Goal: Task Accomplishment & Management: Use online tool/utility

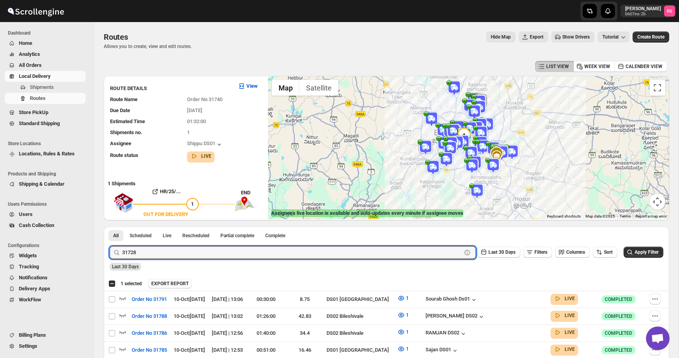
type input "31728"
click at [110, 226] on button "Submit" at bounding box center [121, 230] width 22 height 8
checkbox input "true"
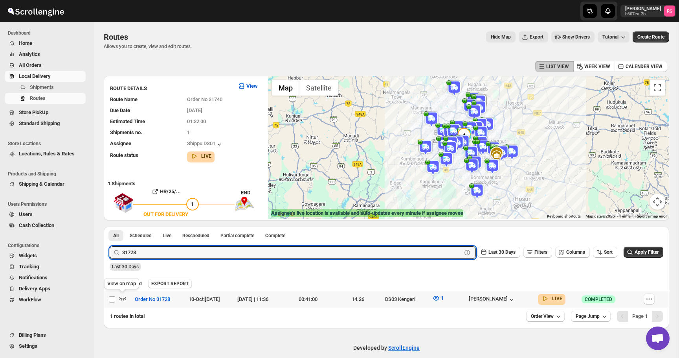
click at [122, 296] on icon "button" at bounding box center [123, 298] width 8 height 8
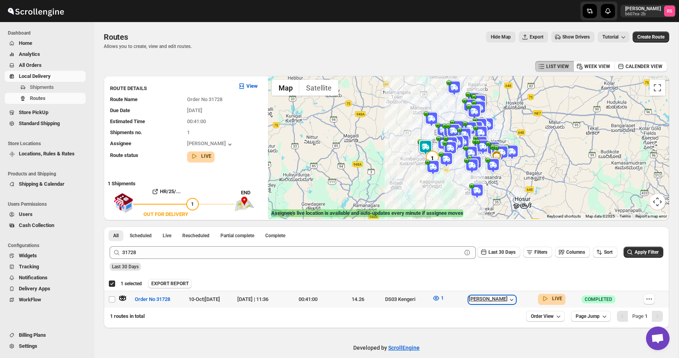
click at [515, 296] on div "[PERSON_NAME]" at bounding box center [492, 300] width 47 height 8
click at [516, 298] on icon "button" at bounding box center [512, 300] width 8 height 8
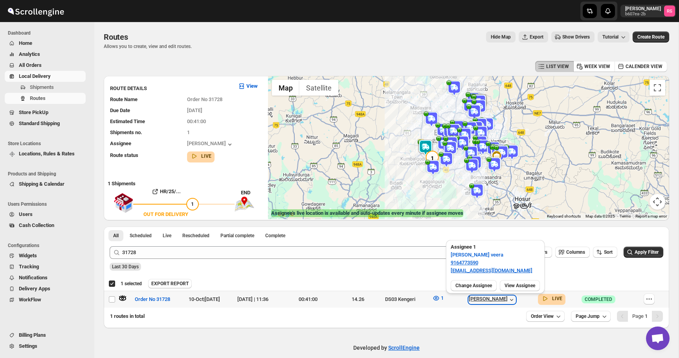
click at [516, 298] on icon "button" at bounding box center [512, 300] width 8 height 8
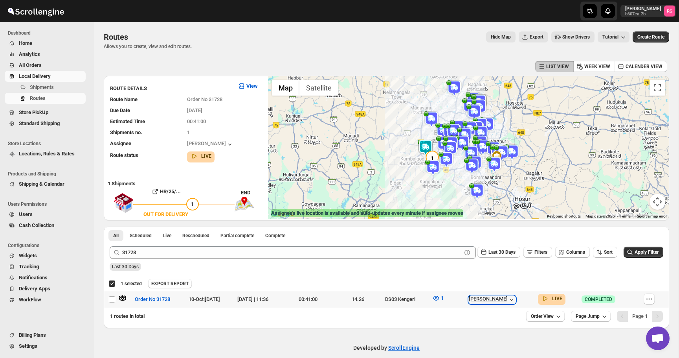
click at [516, 298] on icon "button" at bounding box center [512, 300] width 8 height 8
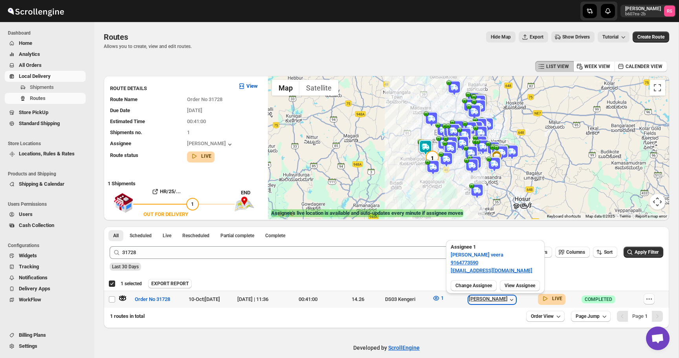
click at [516, 298] on icon "button" at bounding box center [512, 300] width 8 height 8
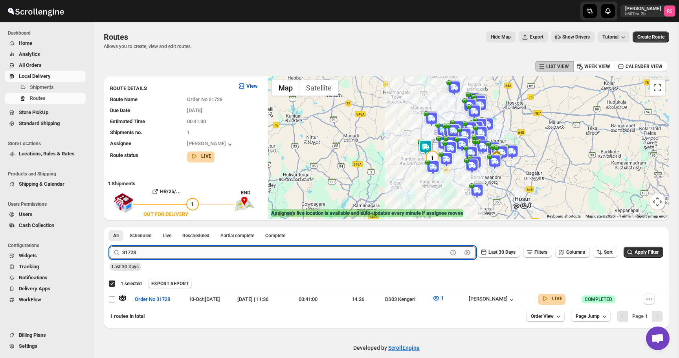
click at [277, 248] on input "31728" at bounding box center [284, 252] width 325 height 13
click at [110, 226] on button "Submit" at bounding box center [121, 230] width 22 height 8
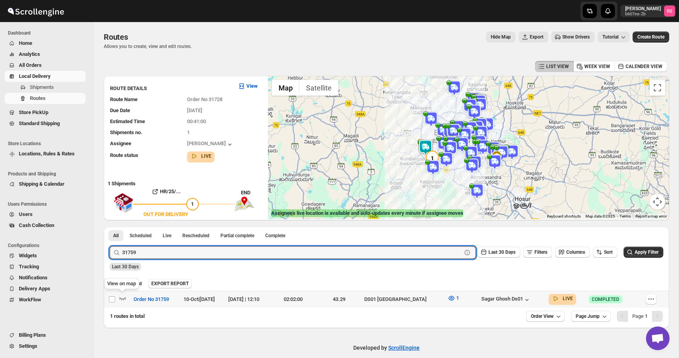
click at [124, 299] on icon "button" at bounding box center [122, 298] width 7 height 3
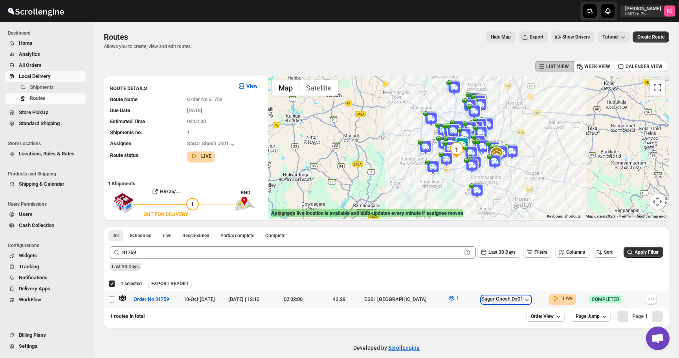
click at [488, 302] on div "Sagar Ghosh Ds01" at bounding box center [506, 300] width 50 height 8
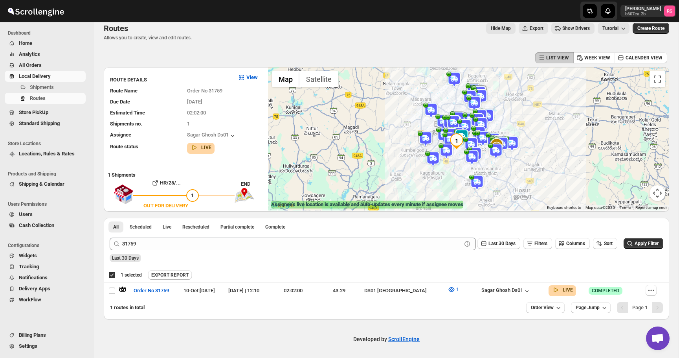
drag, startPoint x: 431, startPoint y: 157, endPoint x: 315, endPoint y: 155, distance: 115.6
click at [315, 155] on div "To navigate, press the arrow keys." at bounding box center [468, 138] width 401 height 143
drag, startPoint x: 461, startPoint y: 169, endPoint x: 357, endPoint y: 169, distance: 103.8
click at [357, 169] on div at bounding box center [468, 138] width 401 height 143
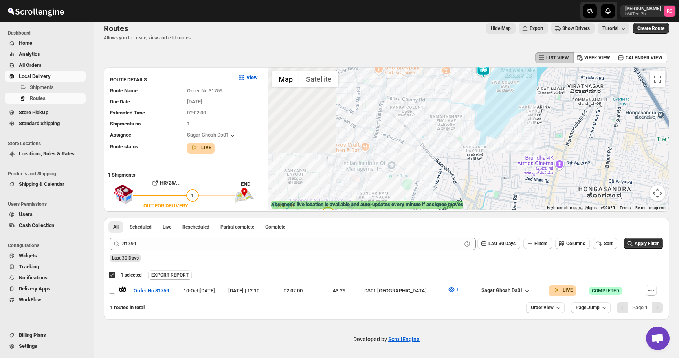
drag, startPoint x: 462, startPoint y: 150, endPoint x: 513, endPoint y: 252, distance: 114.4
click at [513, 252] on div "LIST VIEW WEEK VIEW CALENDER VIEW ROUTE DETAILS View Route Name Order No 31759 …" at bounding box center [387, 184] width 566 height 269
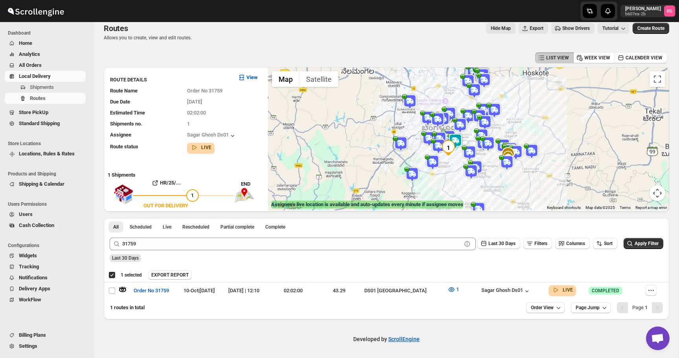
click at [474, 136] on div at bounding box center [468, 138] width 401 height 143
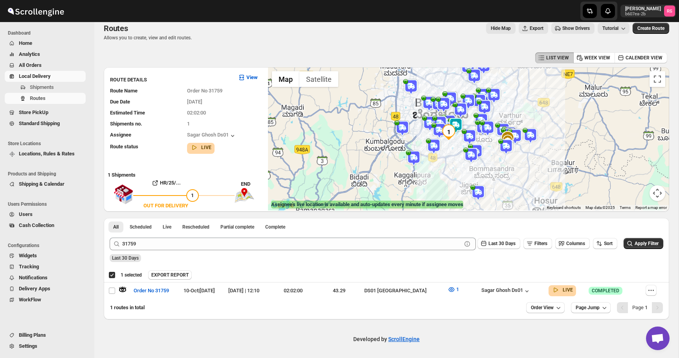
drag, startPoint x: 459, startPoint y: 154, endPoint x: 459, endPoint y: 138, distance: 16.1
click at [459, 138] on div at bounding box center [468, 138] width 401 height 143
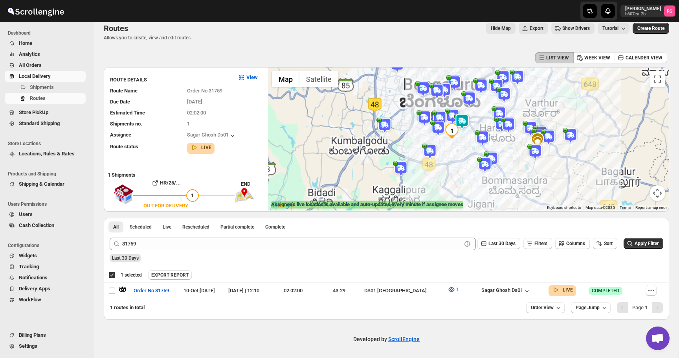
drag, startPoint x: 459, startPoint y: 139, endPoint x: 461, endPoint y: 123, distance: 16.2
click at [461, 123] on img at bounding box center [462, 122] width 16 height 16
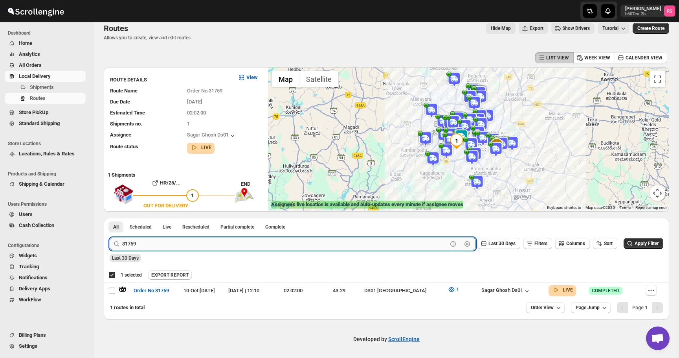
click at [172, 244] on input "31759" at bounding box center [284, 243] width 325 height 13
type input "31767"
click at [110, 218] on button "Submit" at bounding box center [121, 222] width 22 height 8
click at [123, 289] on icon "button" at bounding box center [122, 289] width 7 height 3
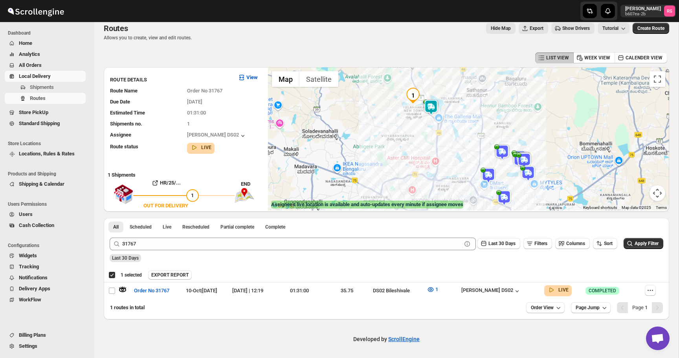
click at [428, 109] on div at bounding box center [468, 138] width 401 height 143
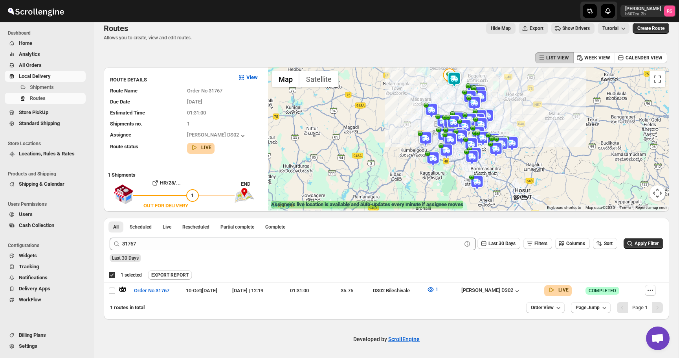
click at [454, 81] on img at bounding box center [455, 80] width 16 height 16
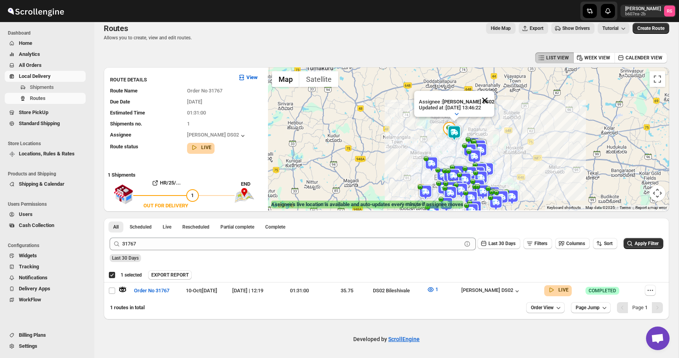
click at [488, 103] on button "Close" at bounding box center [485, 100] width 19 height 19
click at [453, 131] on img at bounding box center [455, 133] width 16 height 16
click at [453, 131] on div "To navigate, press the arrow keys." at bounding box center [468, 138] width 401 height 143
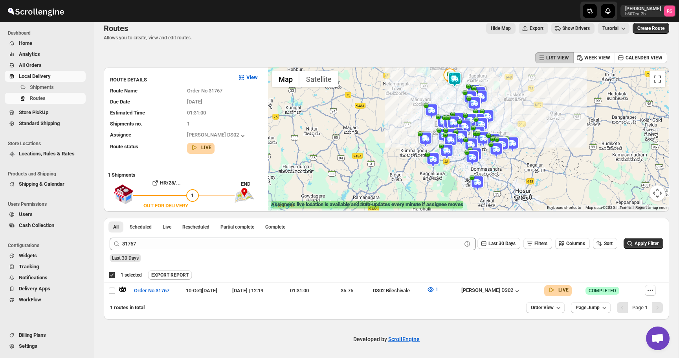
click at [457, 78] on img at bounding box center [455, 80] width 16 height 16
click at [503, 285] on td "[PERSON_NAME] DS02" at bounding box center [500, 290] width 83 height 17
checkbox input "false"
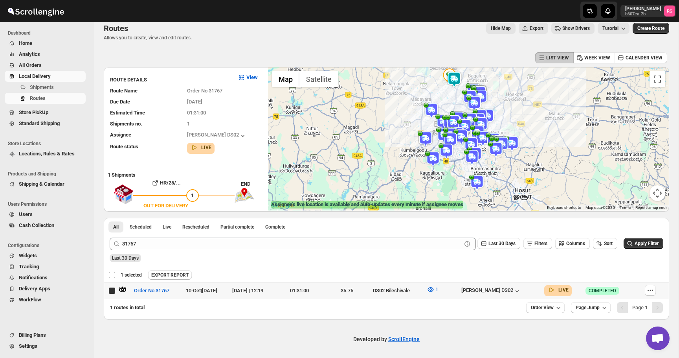
checkbox input "true"
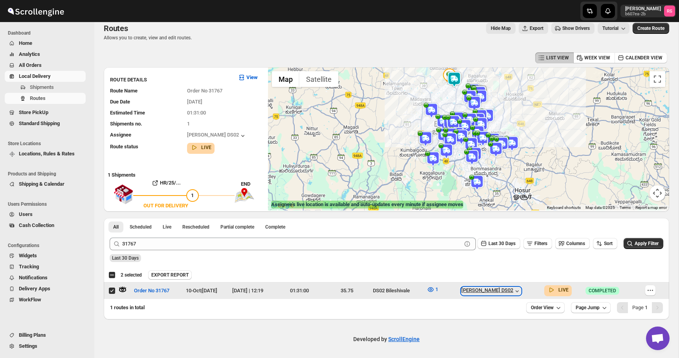
click at [503, 293] on div "[PERSON_NAME] DS02" at bounding box center [491, 291] width 60 height 8
click at [514, 287] on div "[PERSON_NAME] DS02" at bounding box center [491, 291] width 60 height 8
click at [512, 287] on div "[PERSON_NAME] DS02" at bounding box center [491, 291] width 60 height 8
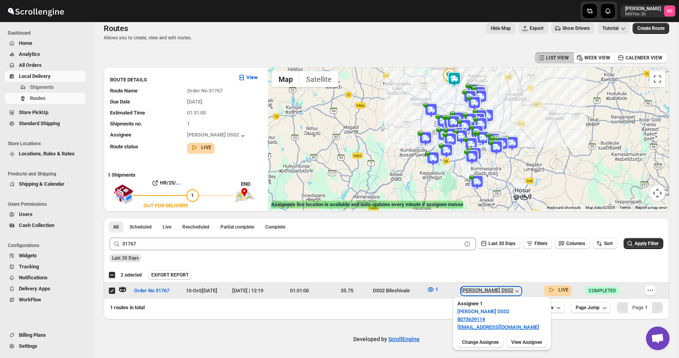
click at [512, 287] on div "[PERSON_NAME] DS02" at bounding box center [491, 291] width 60 height 8
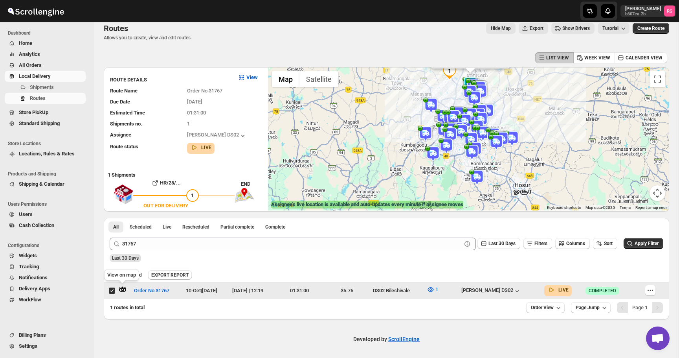
click at [124, 288] on icon "button" at bounding box center [123, 289] width 8 height 8
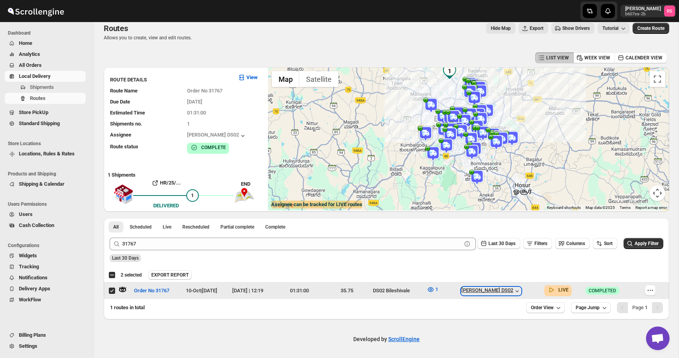
click at [515, 290] on div "[PERSON_NAME] DS02" at bounding box center [491, 291] width 60 height 8
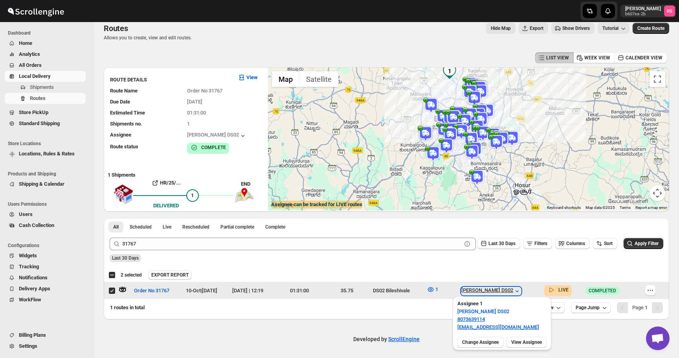
click at [515, 290] on div "[PERSON_NAME] DS02" at bounding box center [491, 291] width 60 height 8
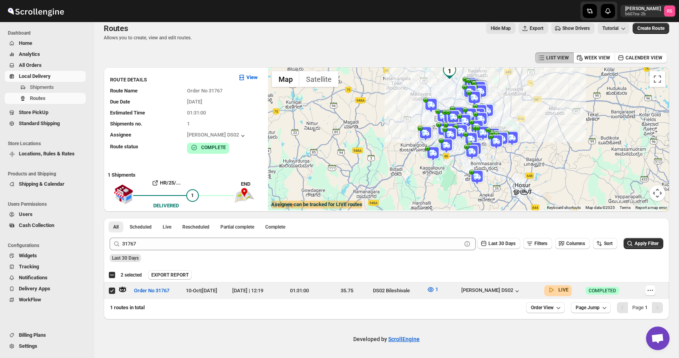
click at [573, 26] on span "Show Drivers" at bounding box center [576, 28] width 28 height 6
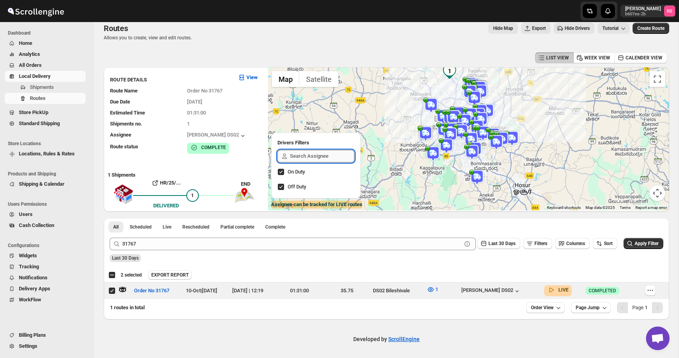
click at [296, 160] on input "text" at bounding box center [322, 156] width 64 height 13
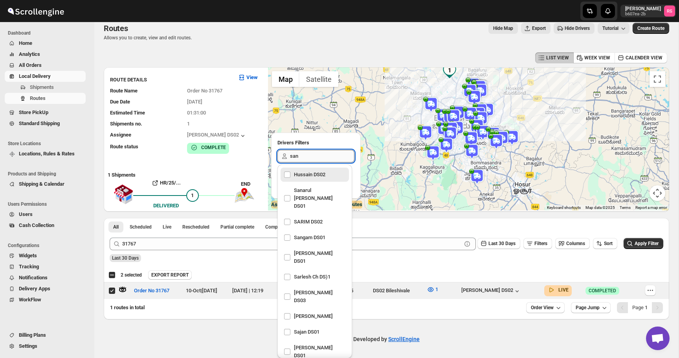
type input "sanj"
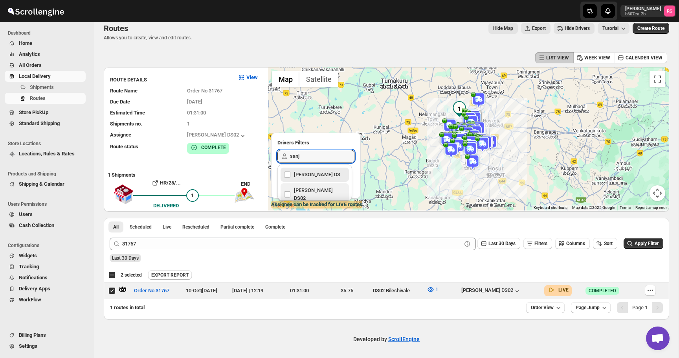
click at [288, 189] on div "[PERSON_NAME] DS02" at bounding box center [315, 194] width 62 height 19
checkbox input "true"
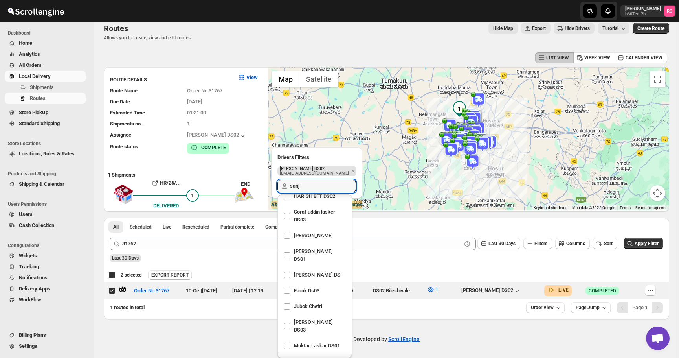
type input "sanj"
click at [444, 162] on div at bounding box center [468, 138] width 401 height 143
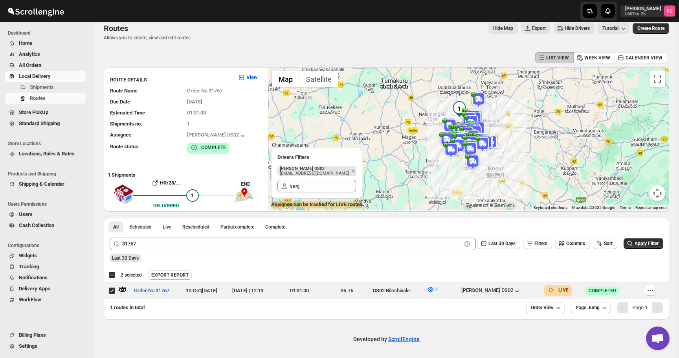
click at [481, 97] on img at bounding box center [479, 100] width 16 height 16
click at [474, 120] on img at bounding box center [472, 123] width 16 height 16
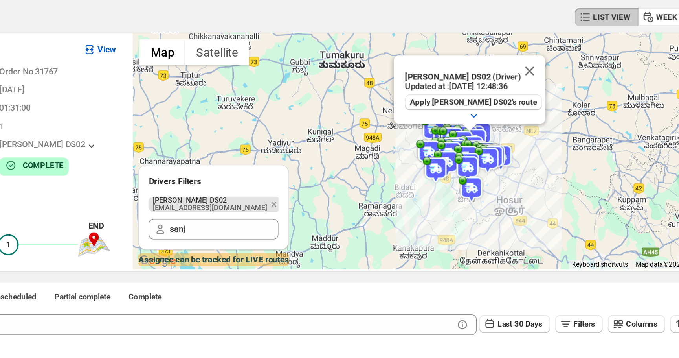
drag, startPoint x: 475, startPoint y: 152, endPoint x: 502, endPoint y: 149, distance: 27.0
click at [478, 149] on img at bounding box center [471, 149] width 16 height 16
click at [471, 151] on img at bounding box center [471, 149] width 16 height 16
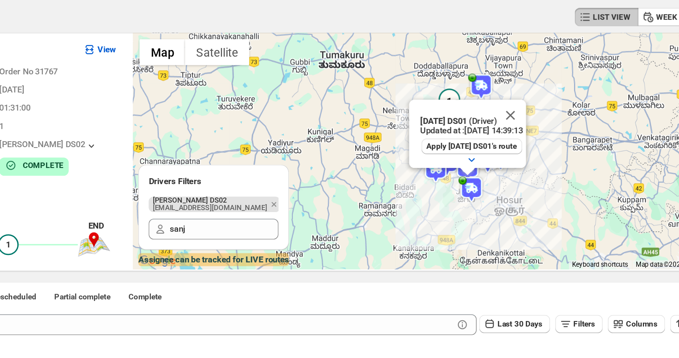
click at [473, 162] on img at bounding box center [473, 162] width 16 height 16
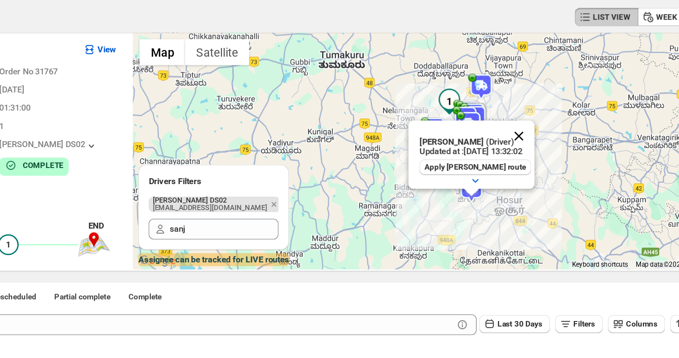
click at [507, 129] on button "Close" at bounding box center [501, 129] width 19 height 19
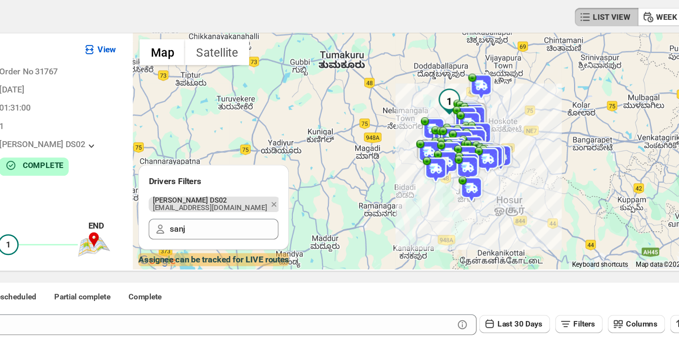
click at [483, 145] on img at bounding box center [483, 144] width 16 height 16
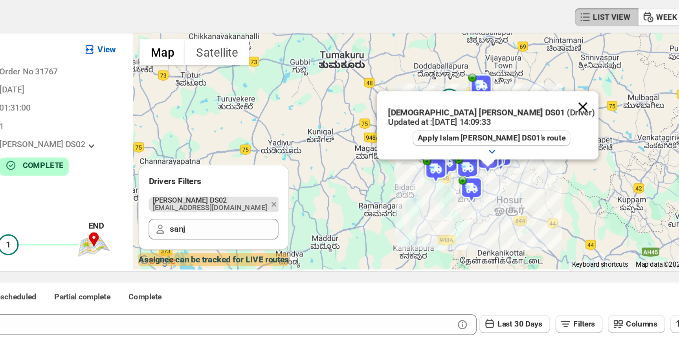
click at [531, 108] on button "Close" at bounding box center [540, 112] width 19 height 19
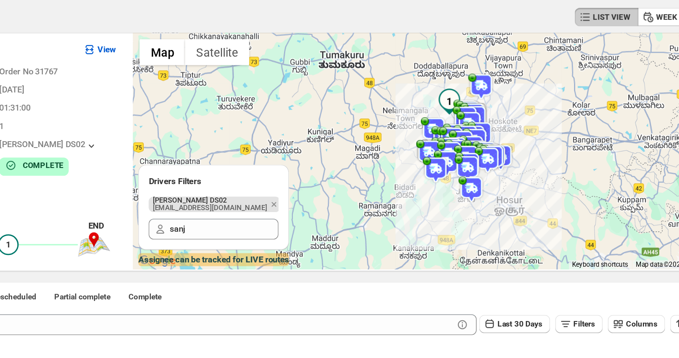
click at [445, 149] on img at bounding box center [451, 150] width 16 height 16
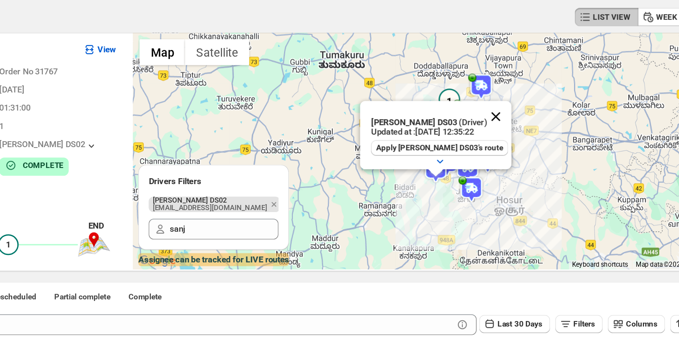
click at [486, 119] on button "Close" at bounding box center [487, 117] width 19 height 19
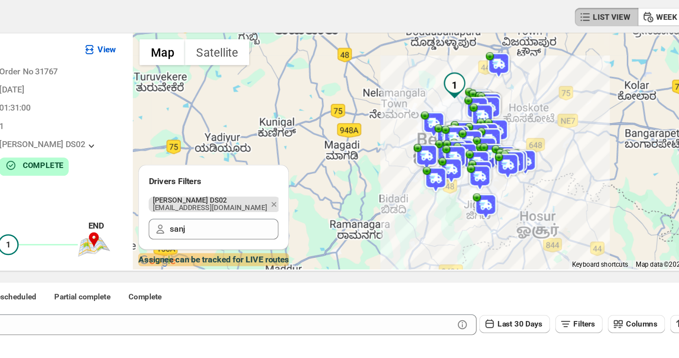
click at [439, 147] on img at bounding box center [446, 142] width 16 height 16
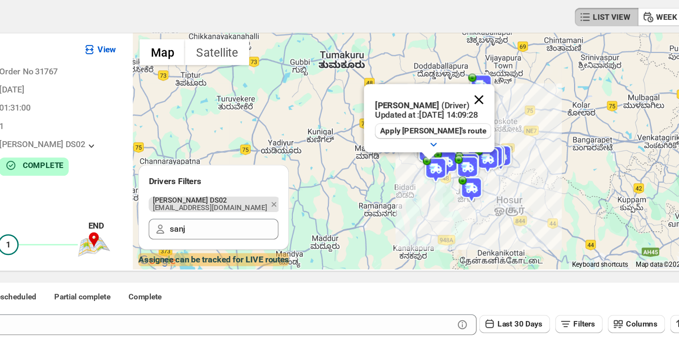
click at [486, 105] on button "Close" at bounding box center [477, 107] width 19 height 19
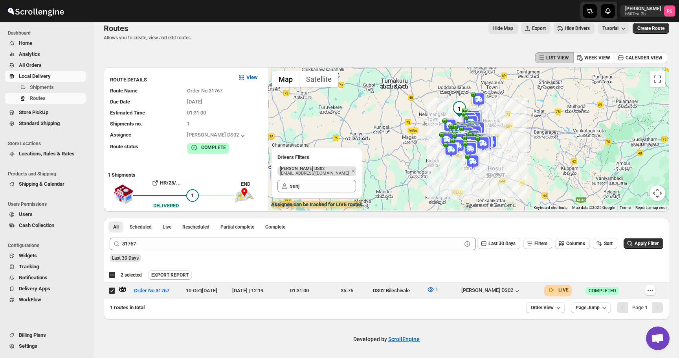
click at [574, 26] on span "Hide Drivers" at bounding box center [577, 28] width 25 height 6
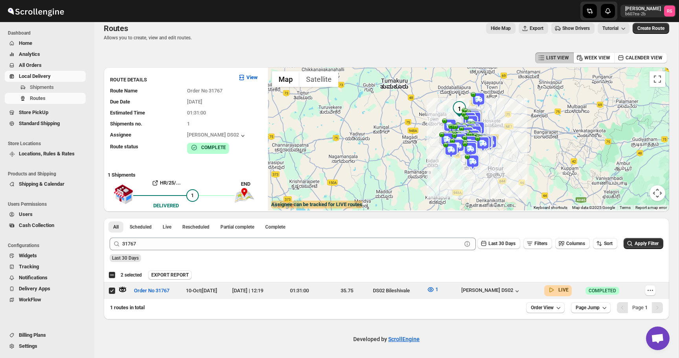
click at [574, 26] on span "Show Drivers" at bounding box center [576, 28] width 28 height 6
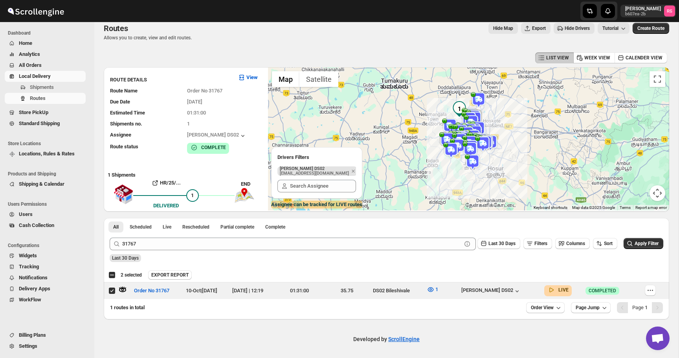
click at [574, 26] on span "Hide Drivers" at bounding box center [577, 28] width 25 height 6
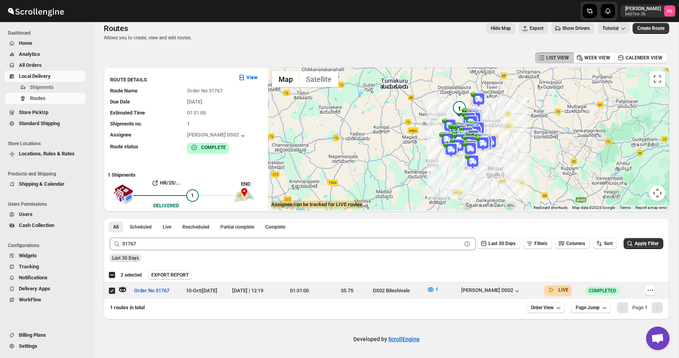
click at [574, 26] on span "Show Drivers" at bounding box center [576, 28] width 28 height 6
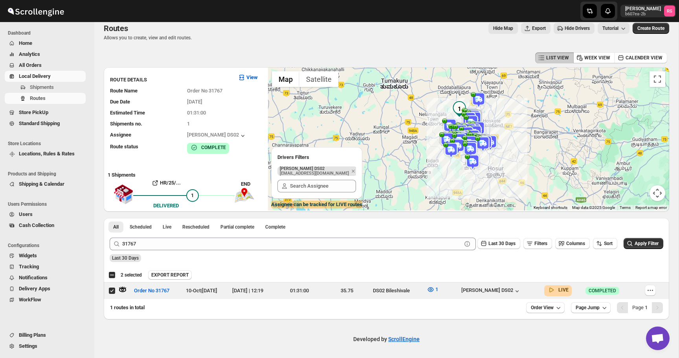
click at [574, 26] on span "Hide Drivers" at bounding box center [577, 28] width 25 height 6
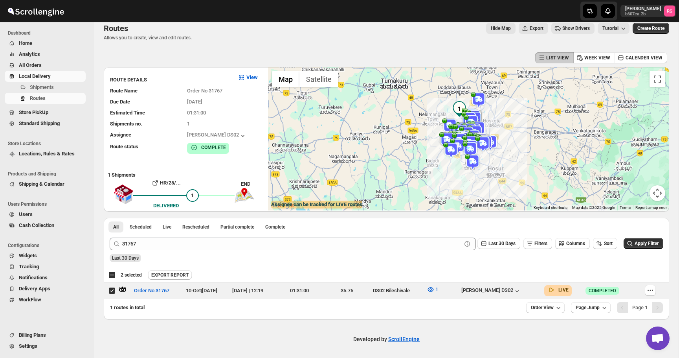
click at [574, 26] on span "Show Drivers" at bounding box center [576, 28] width 28 height 6
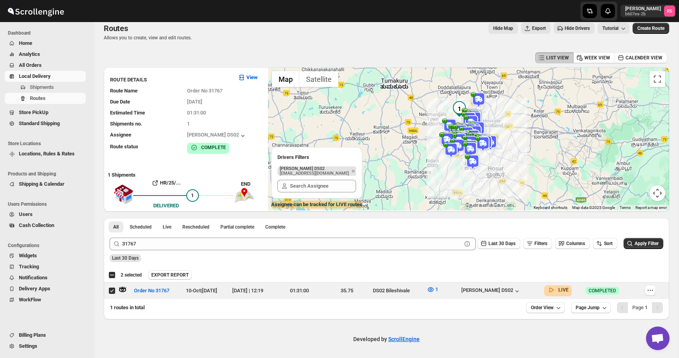
click at [574, 26] on span "Hide Drivers" at bounding box center [577, 28] width 25 height 6
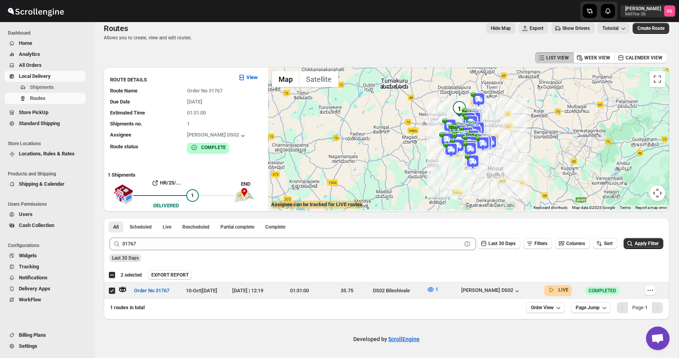
click at [574, 26] on span "Show Drivers" at bounding box center [576, 28] width 28 height 6
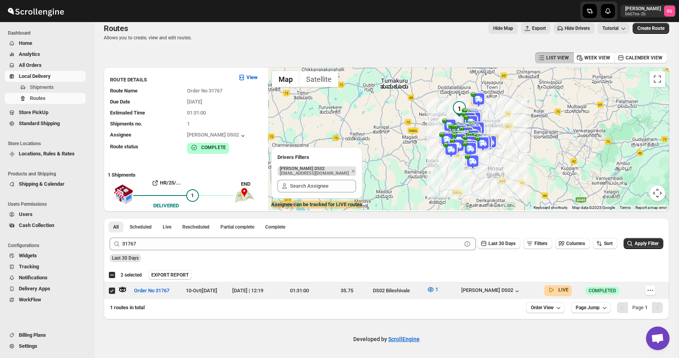
click at [574, 26] on span "Hide Drivers" at bounding box center [577, 28] width 25 height 6
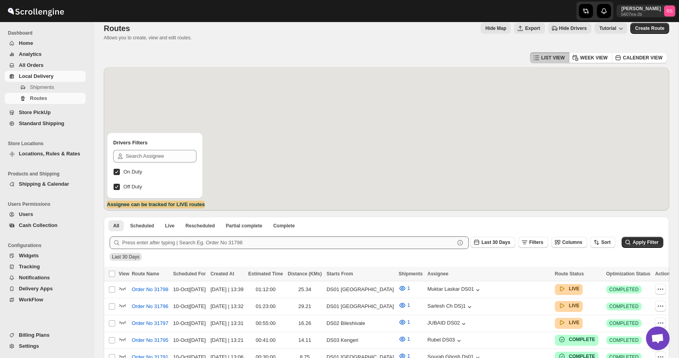
scroll to position [9, 0]
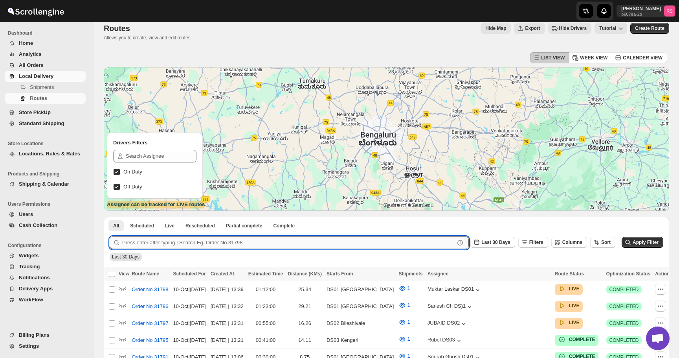
click at [227, 241] on input "text" at bounding box center [288, 242] width 333 height 13
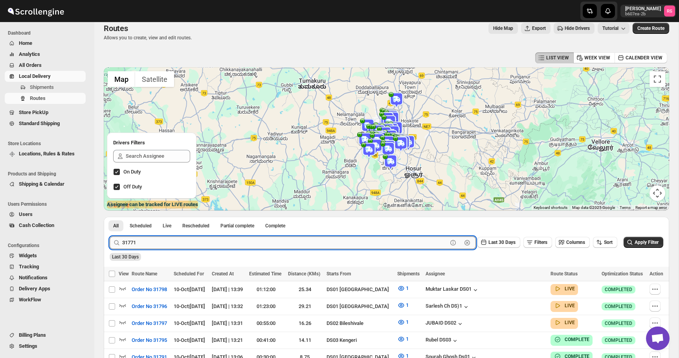
type input "31771"
click at [110, 217] on button "Submit" at bounding box center [121, 221] width 22 height 8
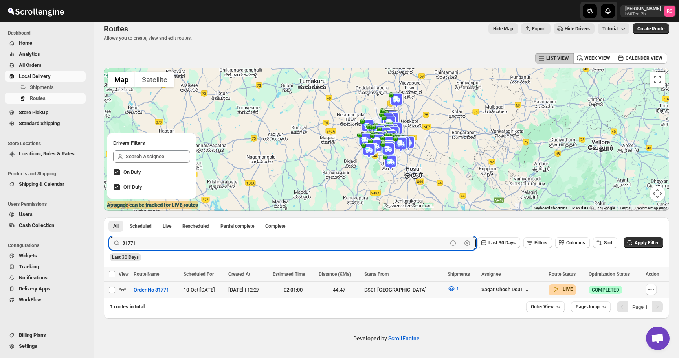
scroll to position [8, 0]
click at [120, 287] on icon "button" at bounding box center [123, 289] width 8 height 8
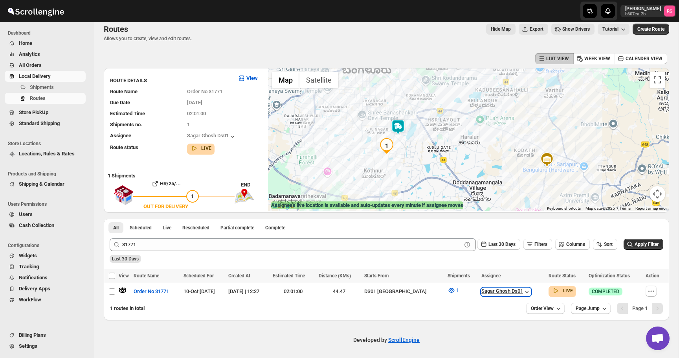
click at [496, 294] on div "Sagar Ghosh Ds01" at bounding box center [506, 292] width 50 height 8
click at [449, 289] on icon "button" at bounding box center [452, 290] width 6 height 5
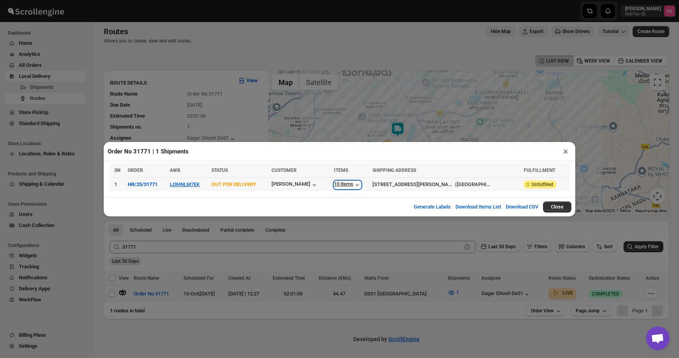
click at [358, 185] on div "10 items" at bounding box center [347, 185] width 27 height 8
click at [359, 184] on icon "button" at bounding box center [357, 185] width 3 height 2
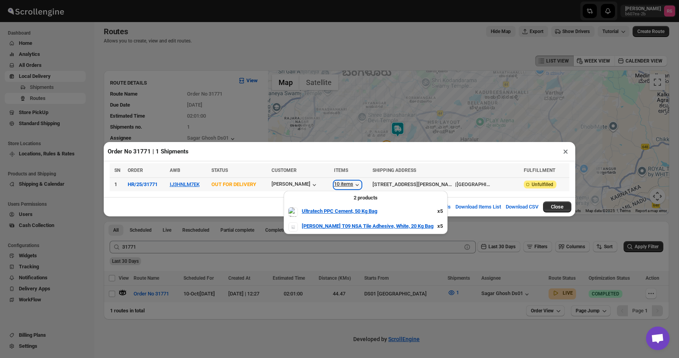
click at [359, 184] on icon "button" at bounding box center [357, 185] width 3 height 2
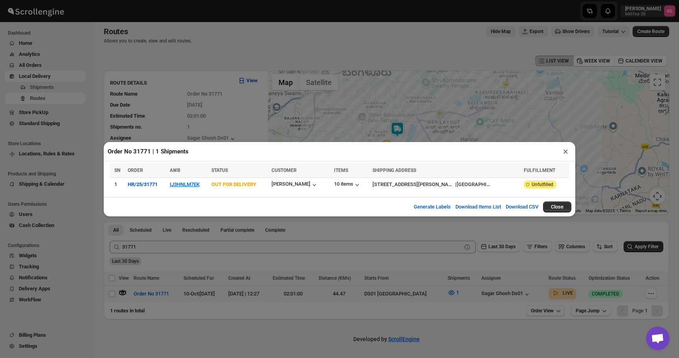
click at [564, 152] on button "×" at bounding box center [565, 151] width 11 height 11
